Goal: Task Accomplishment & Management: Manage account settings

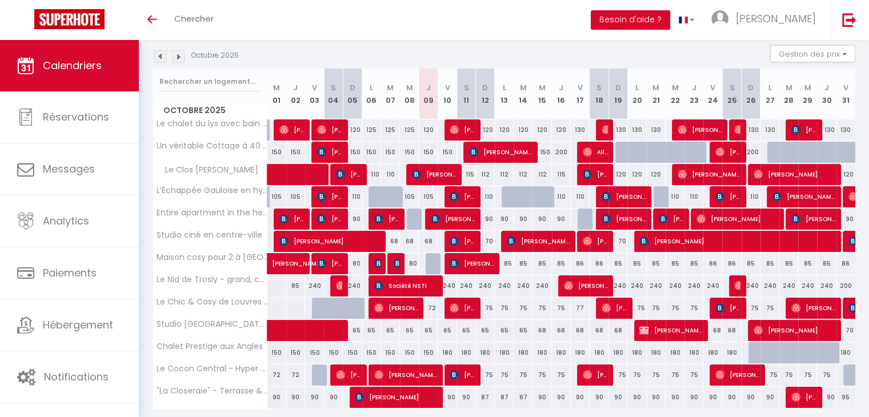
scroll to position [119, 0]
click at [184, 55] on img at bounding box center [178, 56] width 13 height 13
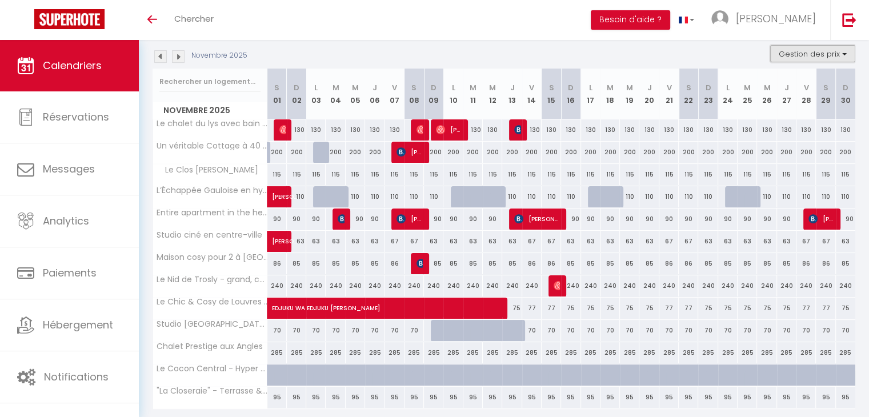
click at [834, 47] on button "Gestion des prix" at bounding box center [812, 53] width 85 height 17
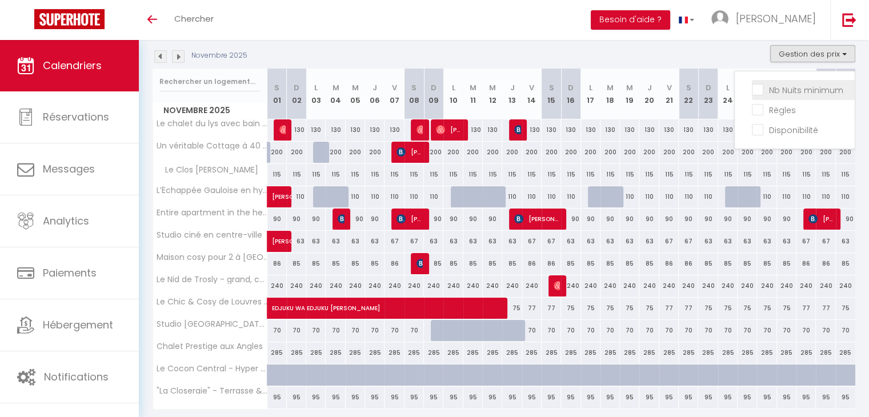
click at [756, 89] on input "Nb Nuits minimum" at bounding box center [802, 88] width 103 height 11
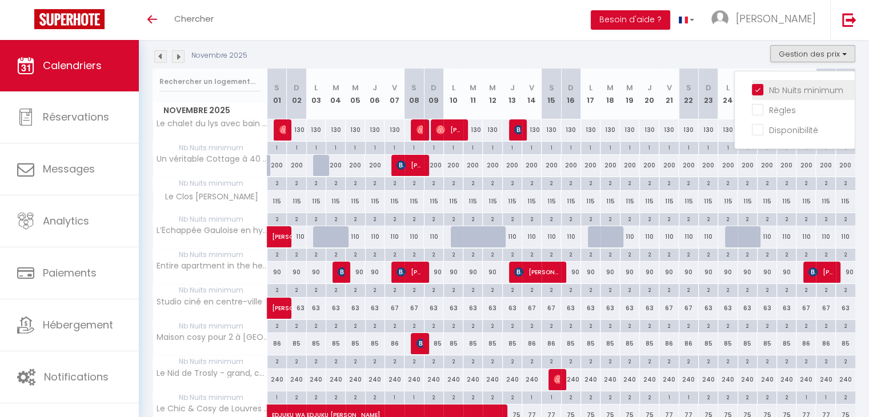
click at [756, 89] on input "Nb Nuits minimum" at bounding box center [802, 88] width 103 height 11
checkbox input "false"
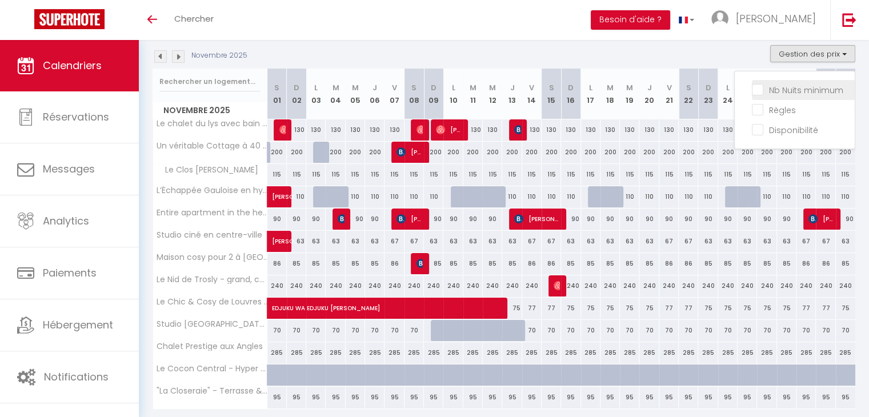
checkbox input "false"
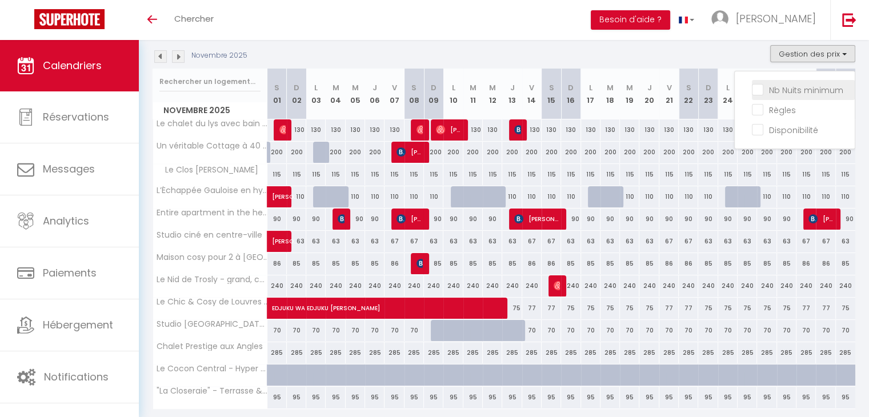
checkbox input "false"
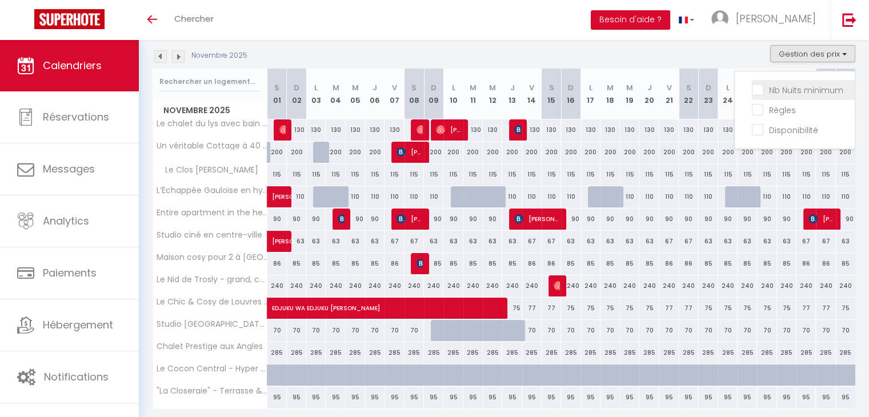
checkbox input "false"
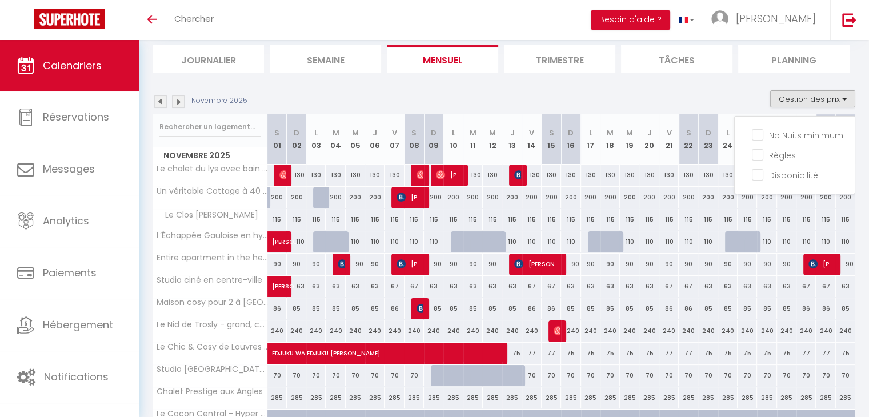
scroll to position [62, 0]
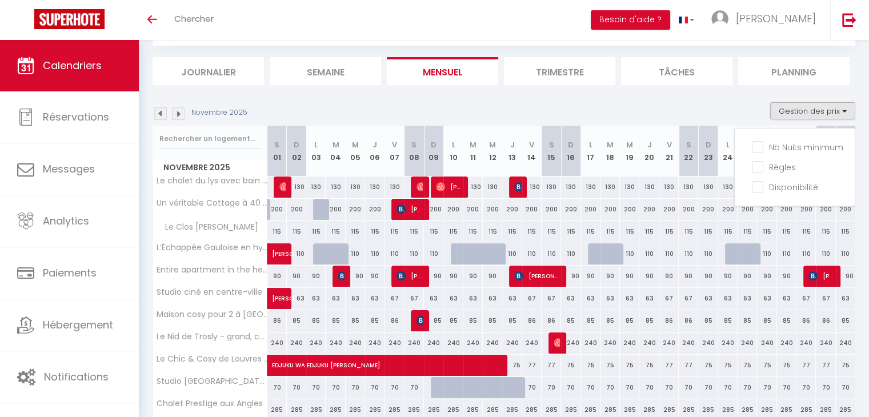
click at [728, 96] on section "[DATE] Gestion des prix Nb Nuits minimum Règles Disponibilité [DATE] S 01 D 02 …" at bounding box center [503, 295] width 702 height 409
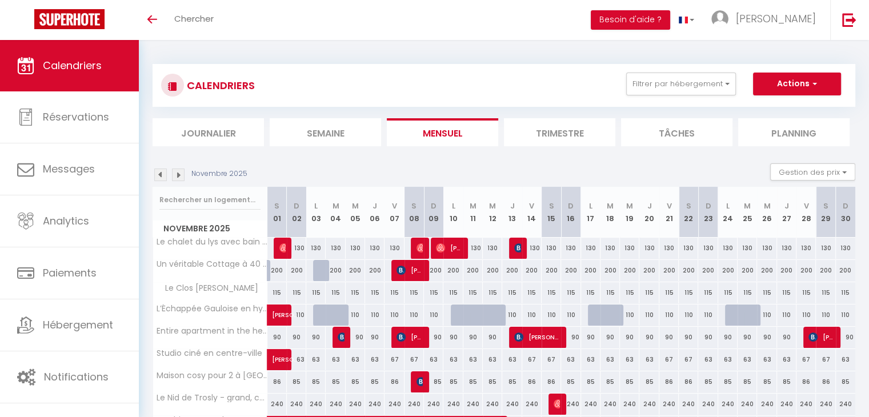
scroll to position [0, 0]
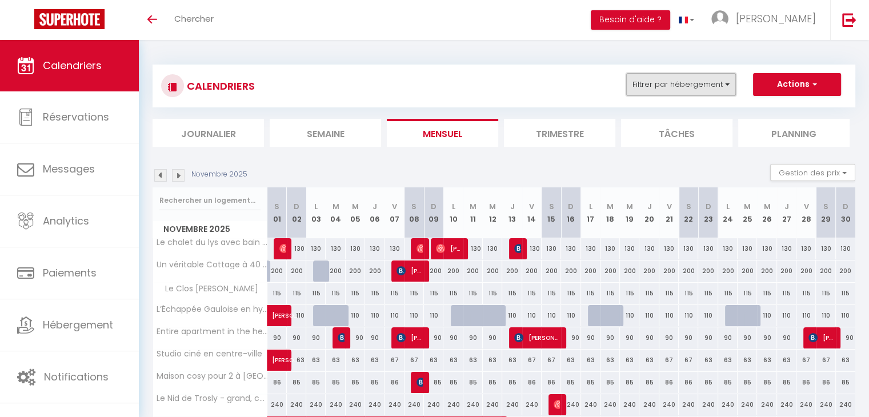
click at [717, 85] on button "Filtrer par hébergement" at bounding box center [681, 84] width 110 height 23
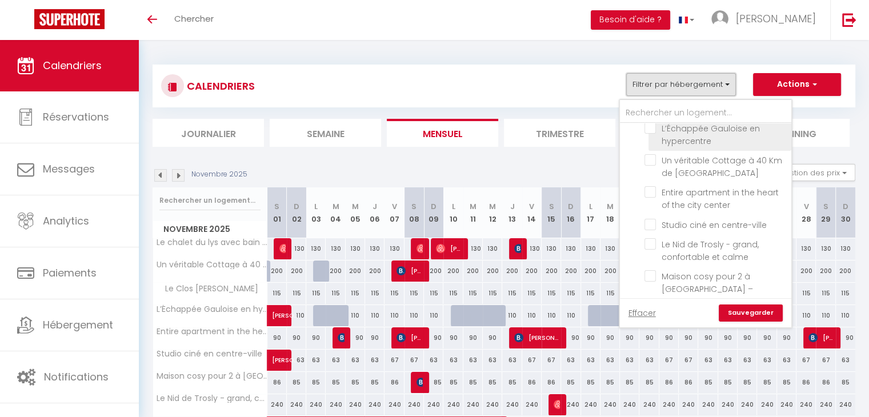
scroll to position [227, 0]
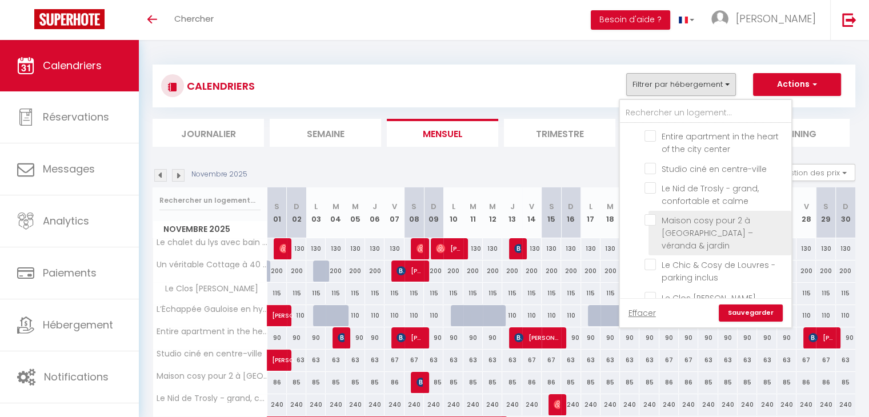
click at [651, 220] on input "Maison cosy pour 2 à [GEOGRAPHIC_DATA] – véranda & jardin" at bounding box center [715, 219] width 143 height 11
checkbox input "true"
checkbox input "false"
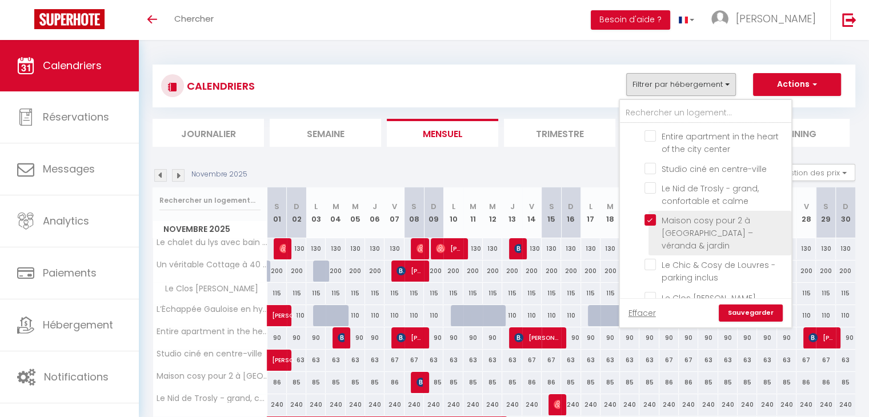
checkbox input "false"
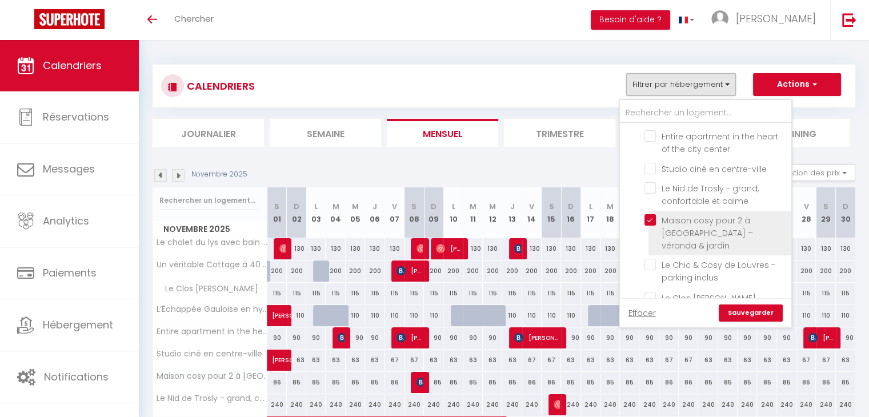
checkbox input "false"
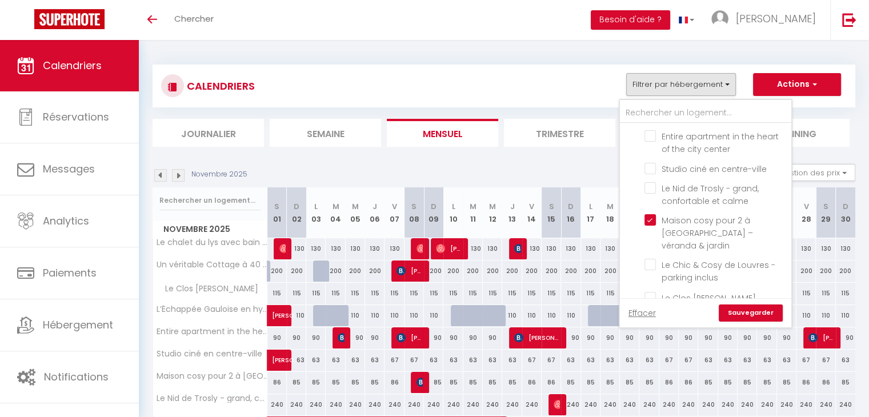
click at [750, 307] on link "Sauvegarder" at bounding box center [750, 312] width 64 height 17
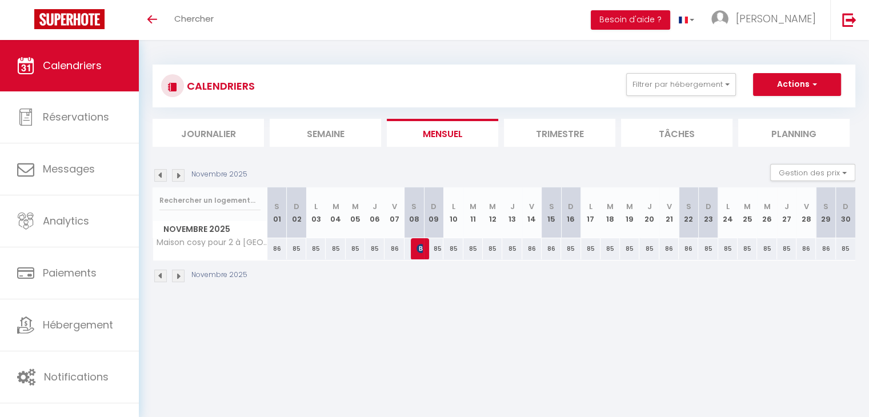
click at [183, 169] on img at bounding box center [178, 175] width 13 height 13
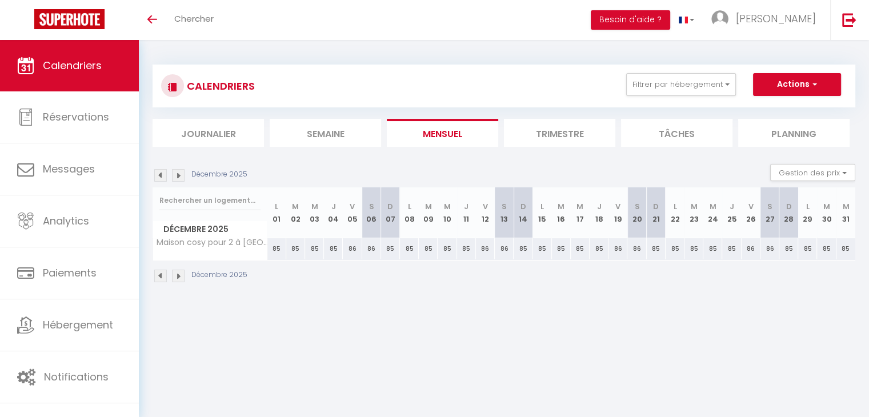
click at [180, 177] on img at bounding box center [178, 175] width 13 height 13
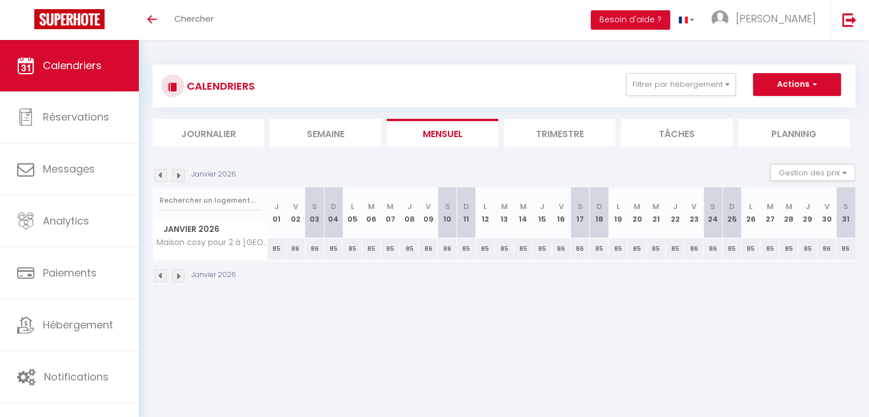
click at [180, 177] on img at bounding box center [178, 175] width 13 height 13
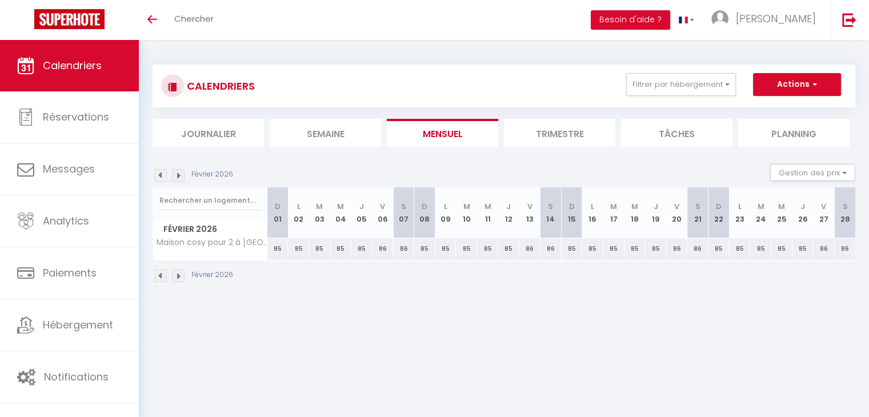
click at [180, 177] on img at bounding box center [178, 175] width 13 height 13
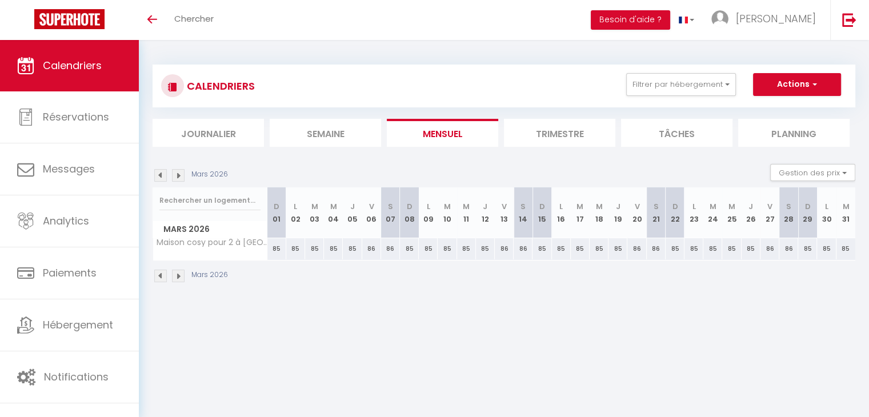
click at [162, 175] on img at bounding box center [160, 175] width 13 height 13
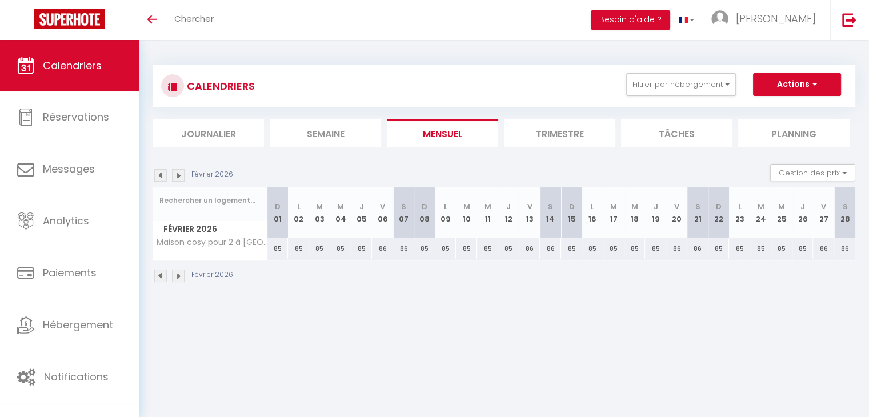
click at [162, 175] on img at bounding box center [160, 175] width 13 height 13
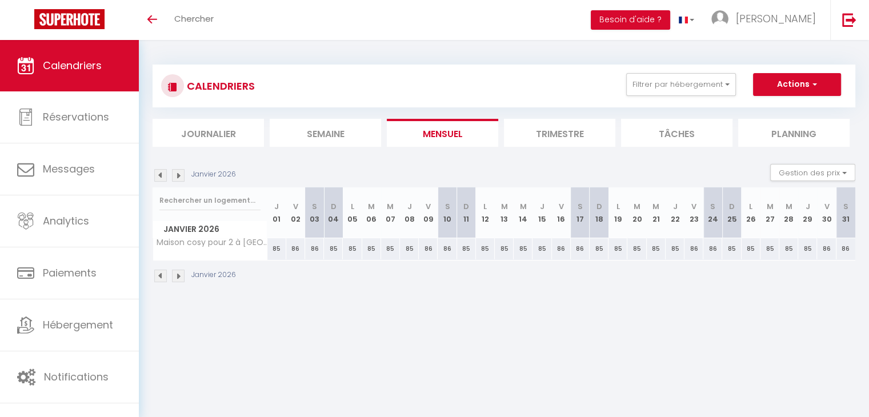
click at [162, 175] on img at bounding box center [160, 175] width 13 height 13
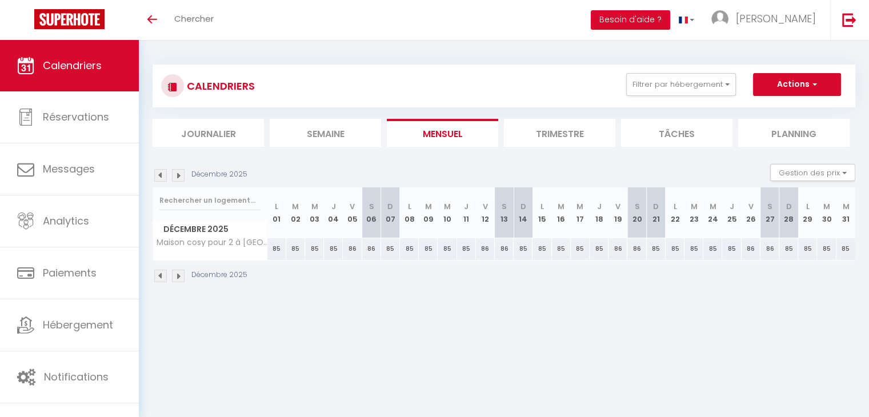
click at [162, 175] on img at bounding box center [160, 175] width 13 height 13
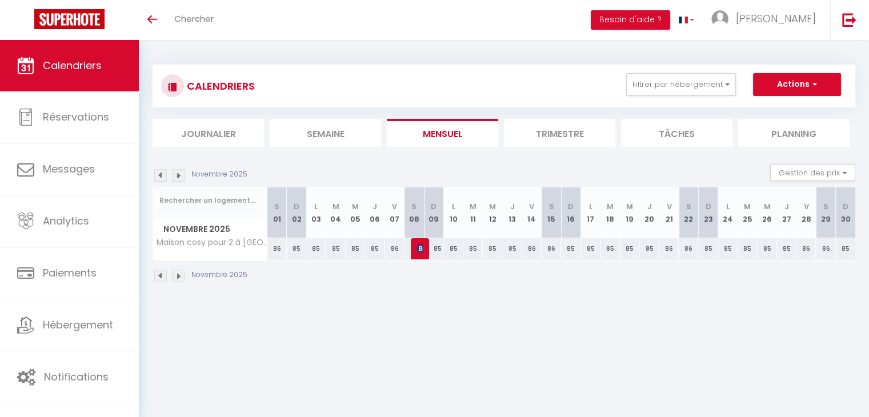
click at [164, 176] on img at bounding box center [160, 175] width 13 height 13
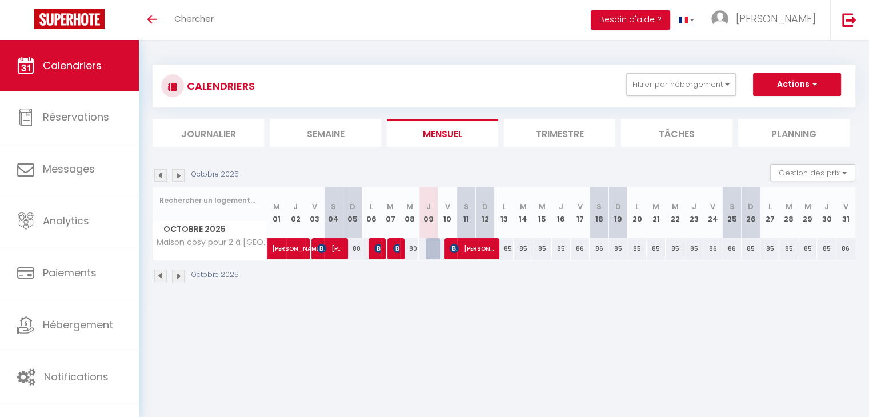
click at [176, 174] on img at bounding box center [178, 175] width 13 height 13
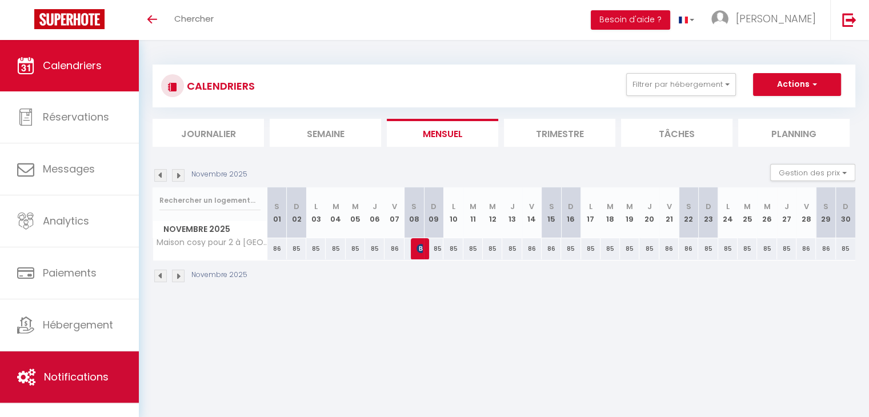
click at [82, 364] on link "Notifications" at bounding box center [69, 376] width 139 height 51
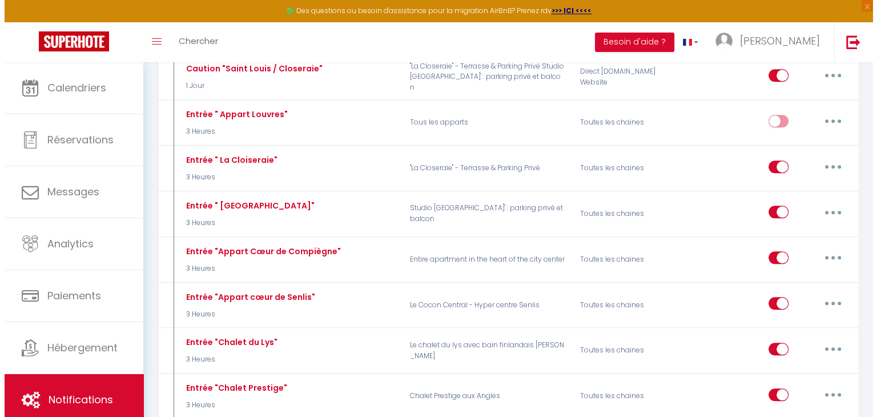
scroll to position [914, 0]
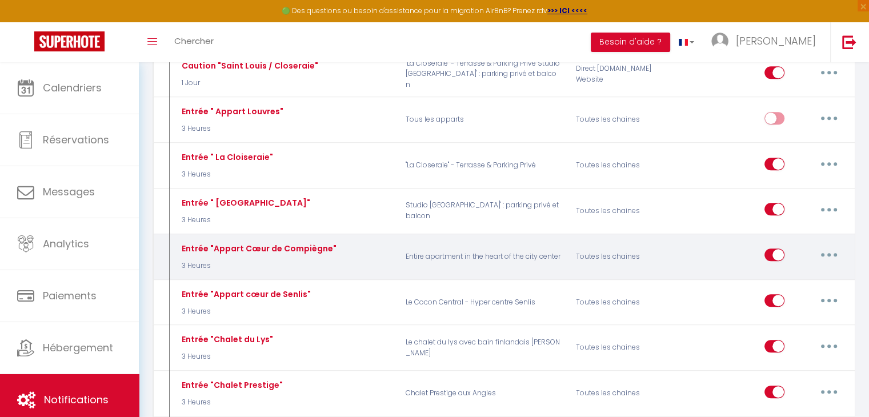
click at [840, 246] on button "button" at bounding box center [829, 255] width 32 height 18
click at [804, 271] on link "Editer" at bounding box center [799, 280] width 85 height 19
type input "Entrée "Appart Cœur de Compiègne""
select select "3 Heures"
select select
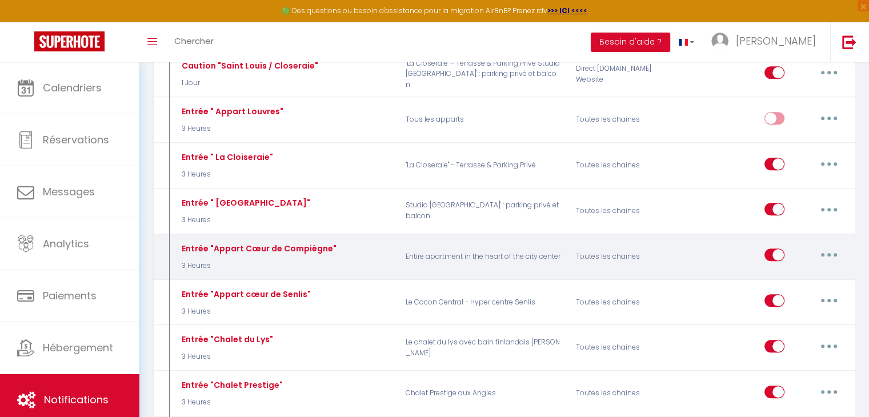
checkbox input "true"
checkbox input "false"
radio input "true"
type input "Entrée "Appart Cœur de Compiègne""
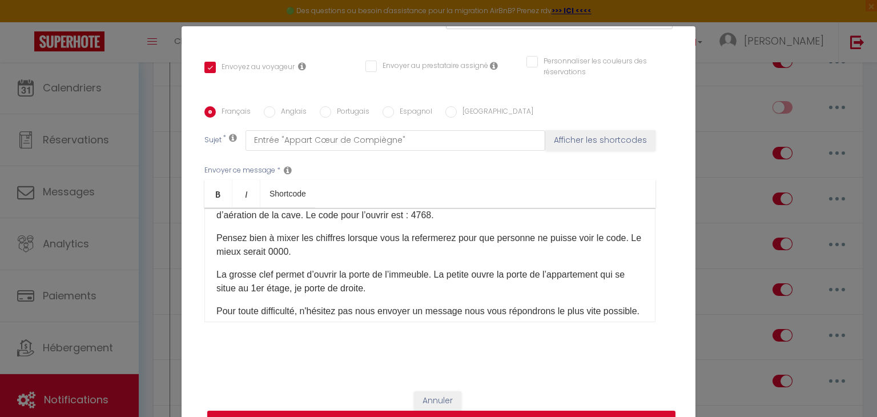
scroll to position [171, 0]
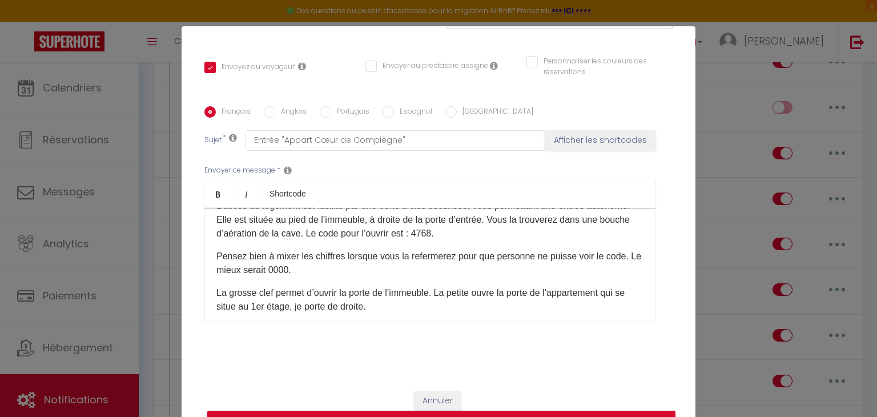
click at [493, 235] on p "L'accès au logement est facilité par une boîte à clés sécurisée, vous permettan…" at bounding box center [429, 219] width 427 height 41
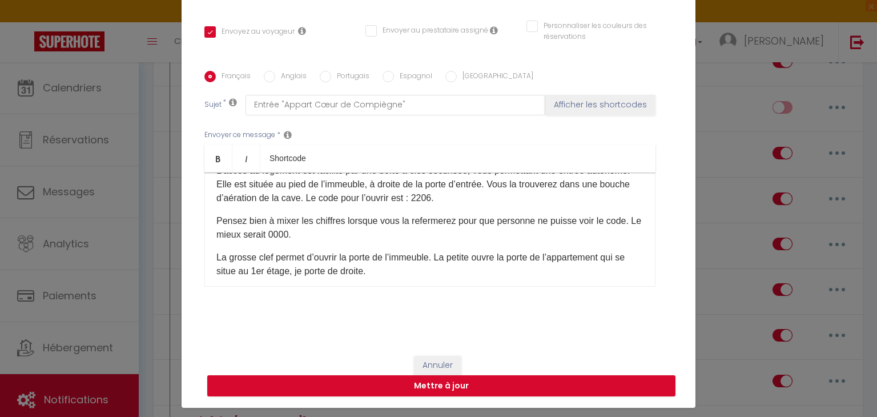
scroll to position [52, 0]
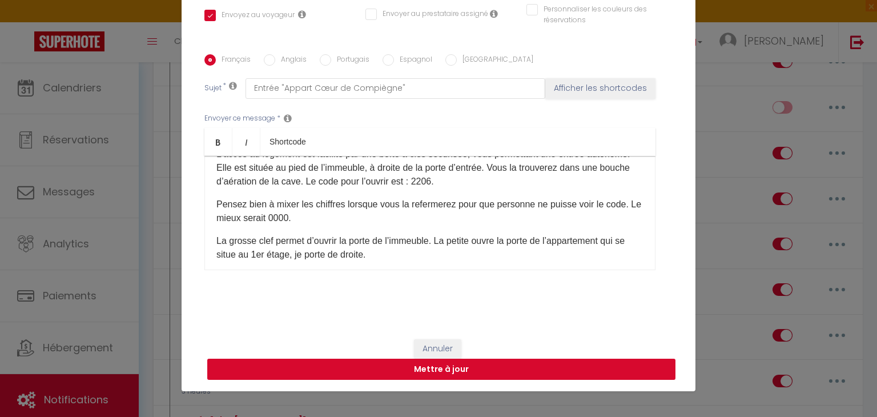
click at [505, 368] on button "Mettre à jour" at bounding box center [441, 370] width 468 height 22
checkbox input "true"
checkbox input "false"
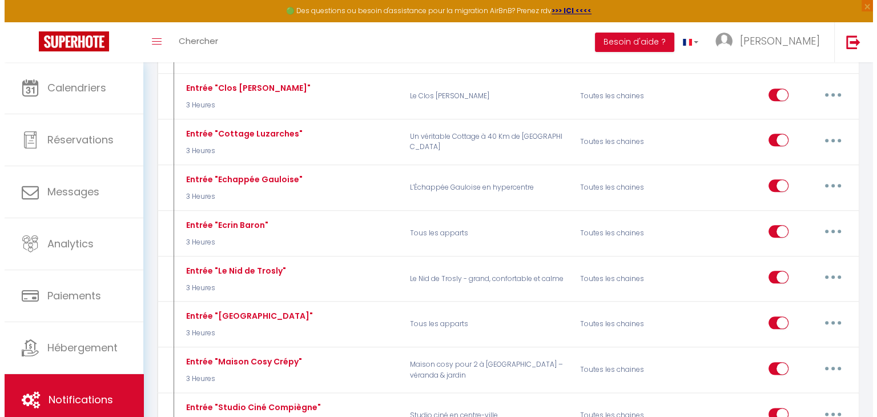
scroll to position [1313, 0]
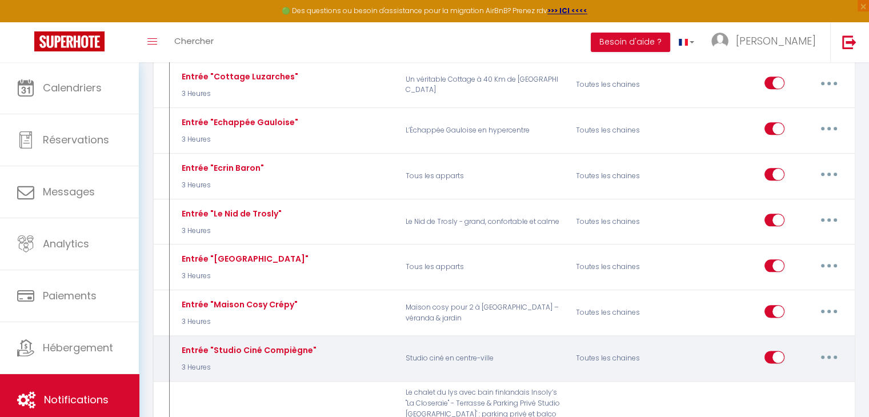
click at [840, 348] on button "button" at bounding box center [829, 357] width 32 height 18
click at [789, 373] on link "Editer" at bounding box center [799, 382] width 85 height 19
type input "Entrée "Studio Ciné Compiègne""
select select "3 Heures"
select select
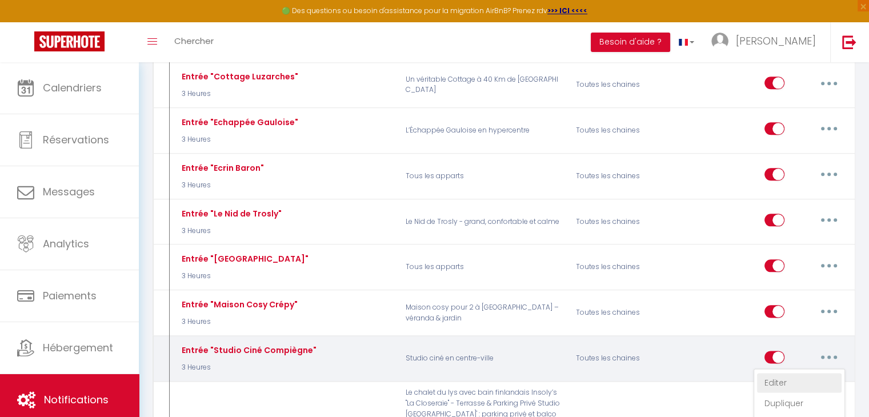
checkbox input "true"
checkbox input "false"
radio input "true"
type input "Entrée "Studio Ciné Compiègne""
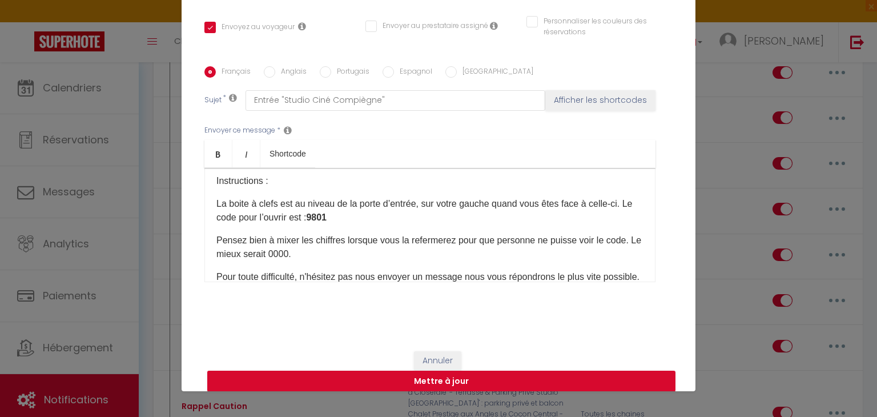
scroll to position [114, 0]
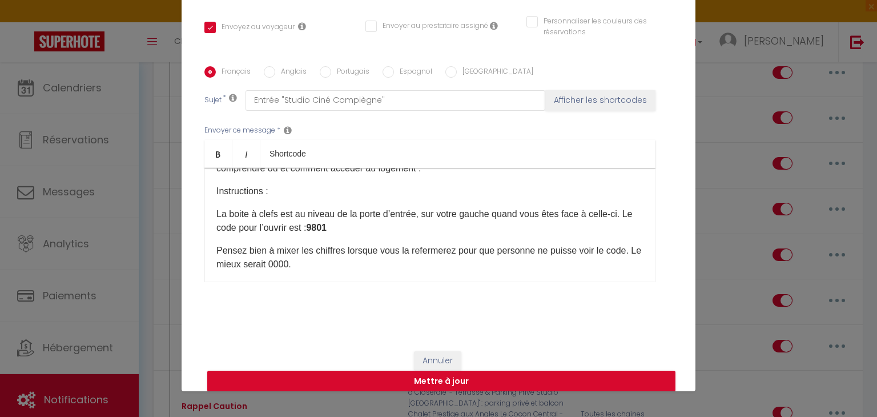
click at [367, 230] on p "La boite à clefs est au niveau de la porte d’entrée, sur votre gauche quand vou…" at bounding box center [429, 220] width 427 height 27
click at [460, 377] on button "Mettre à jour" at bounding box center [441, 382] width 468 height 22
checkbox input "true"
checkbox input "false"
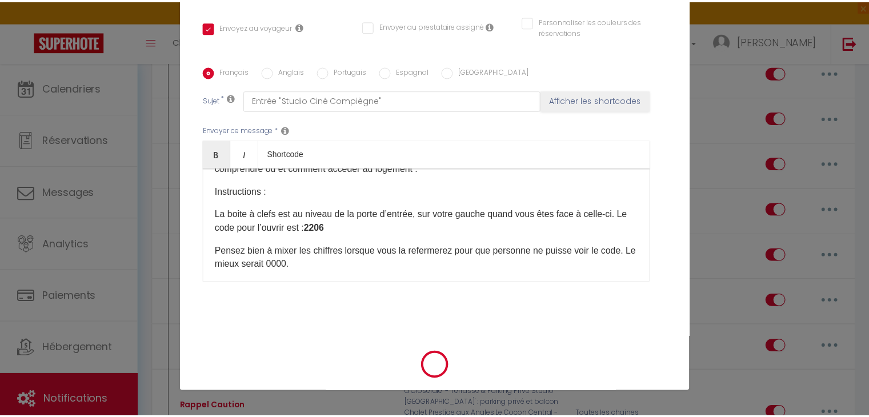
scroll to position [224, 0]
